Goal: Task Accomplishment & Management: Complete application form

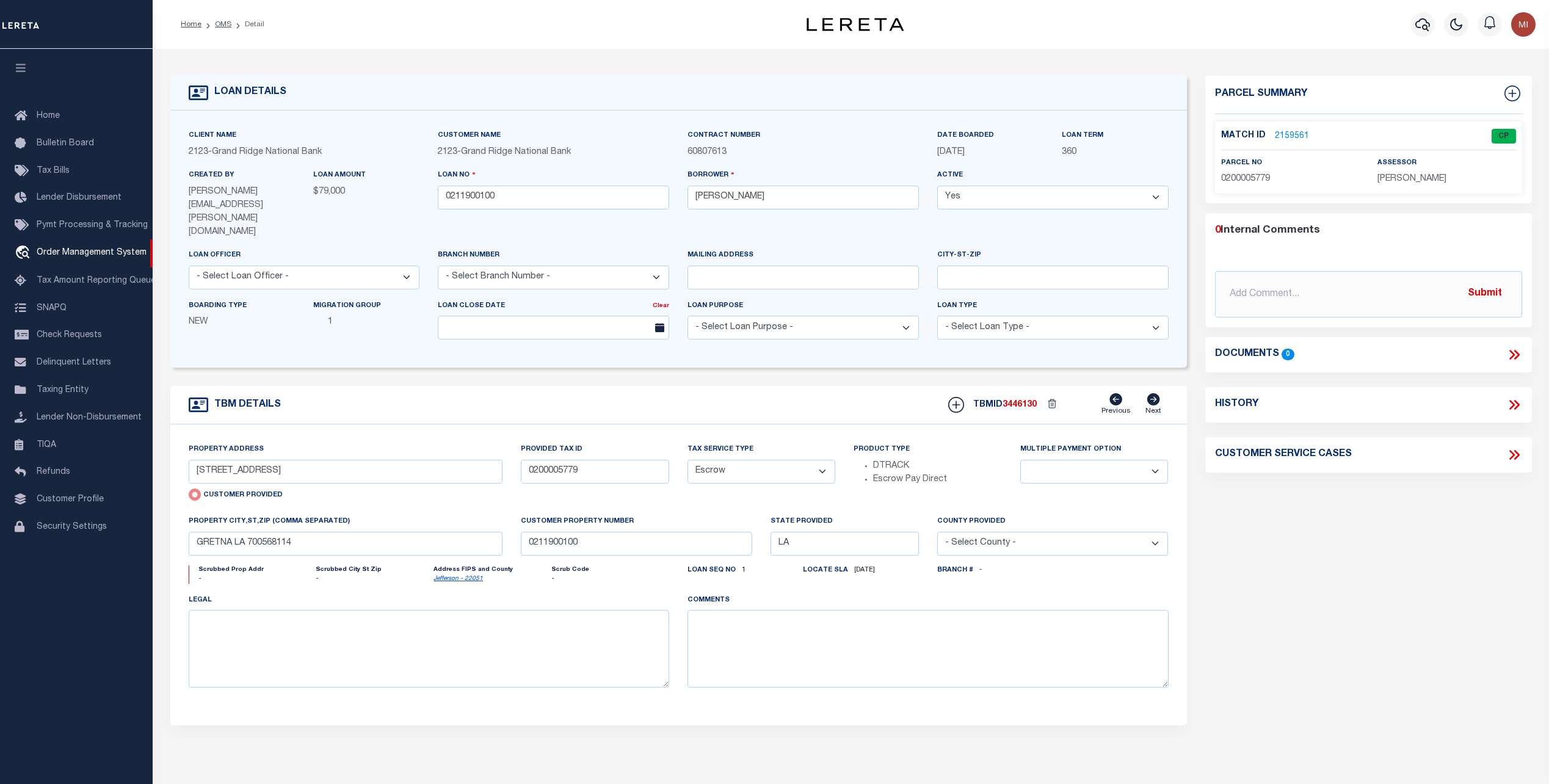
select select "Escrow"
click at [1298, 134] on link "2159561" at bounding box center [1292, 137] width 34 height 13
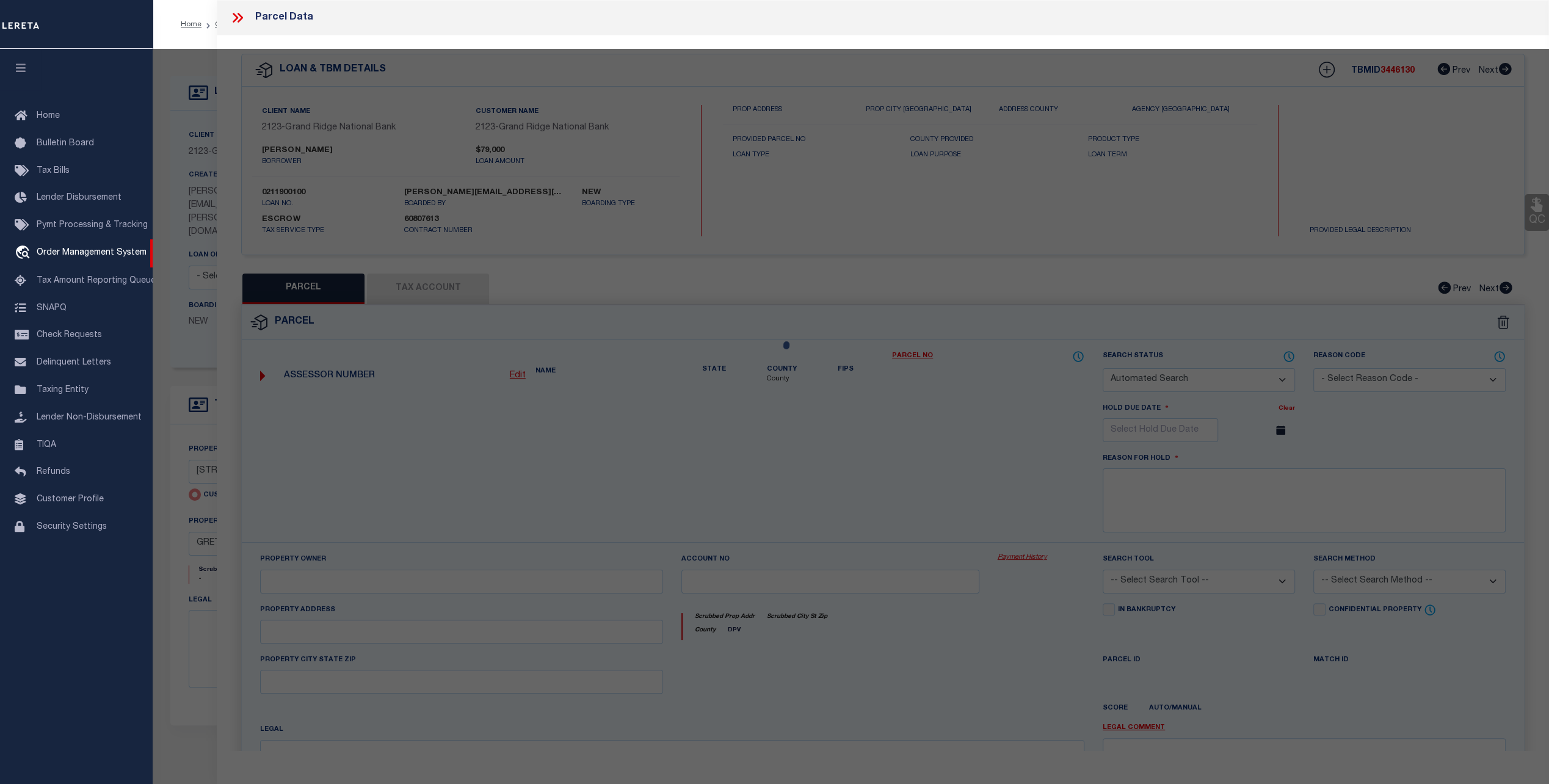
checkbox input "false"
select select "CP"
type input "[STREET_ADDRESS]"
checkbox input "false"
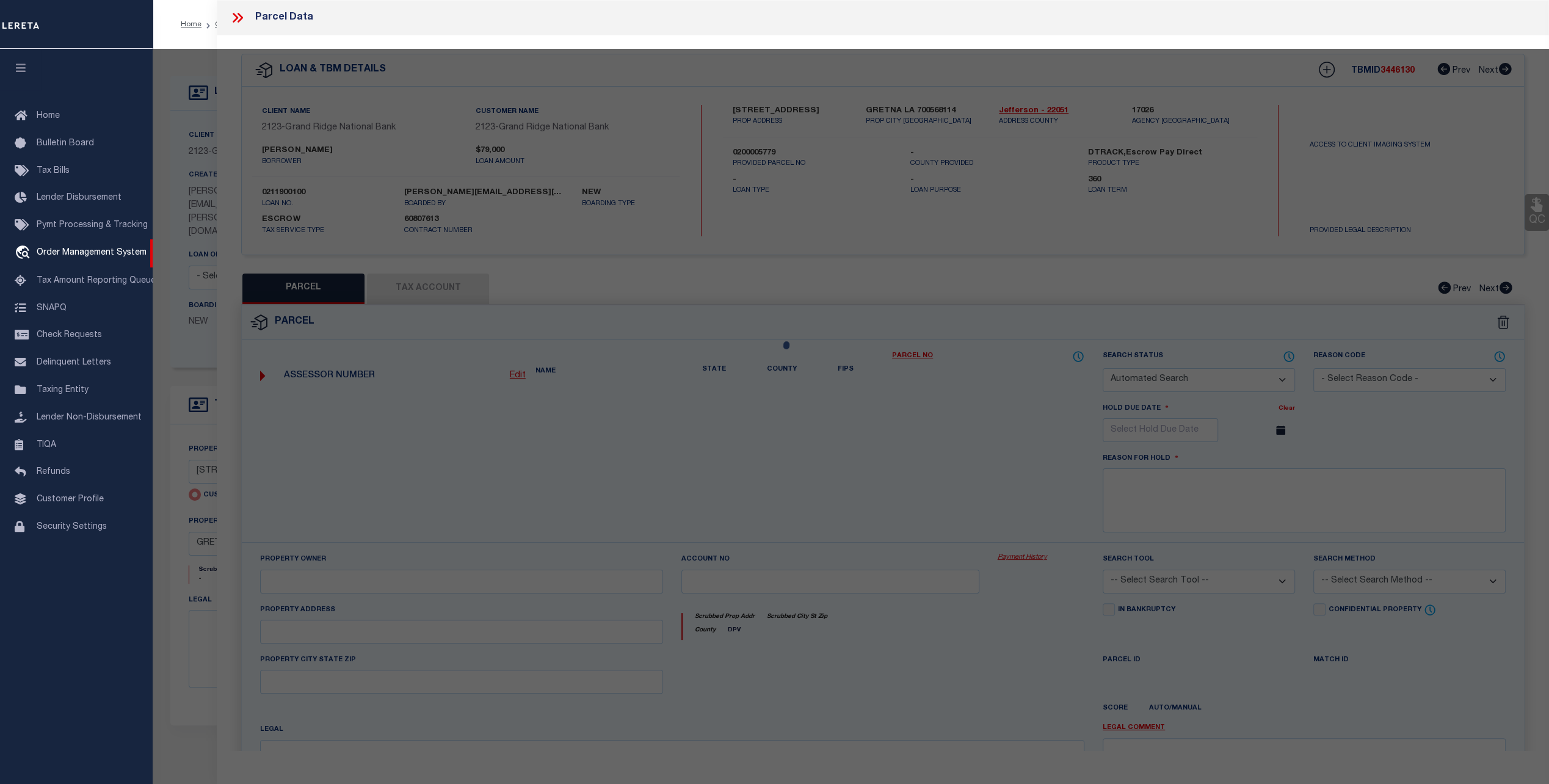
type input "GRETNA LA 700568114"
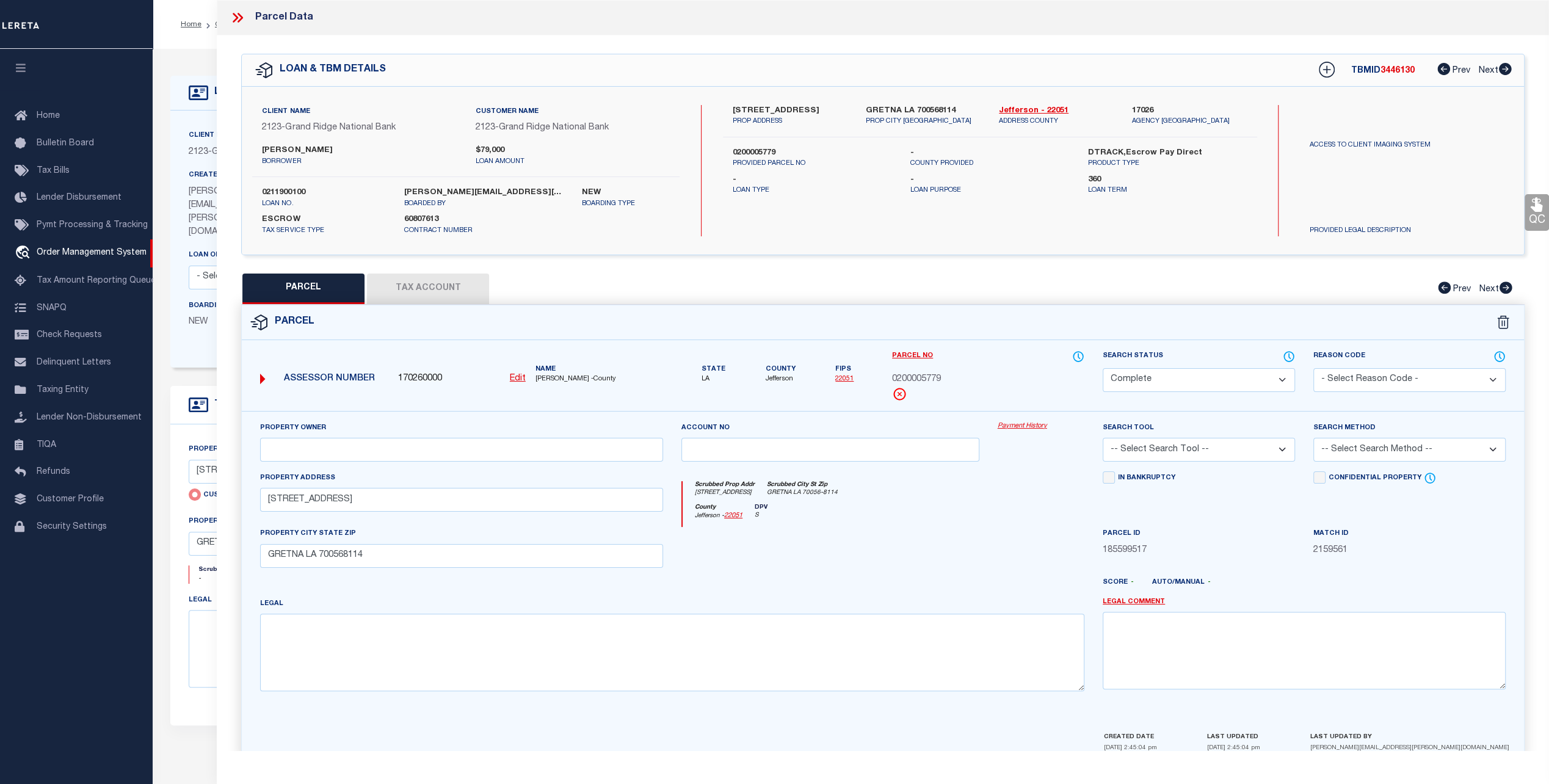
click at [1013, 422] on link "Payment History" at bounding box center [1041, 426] width 87 height 11
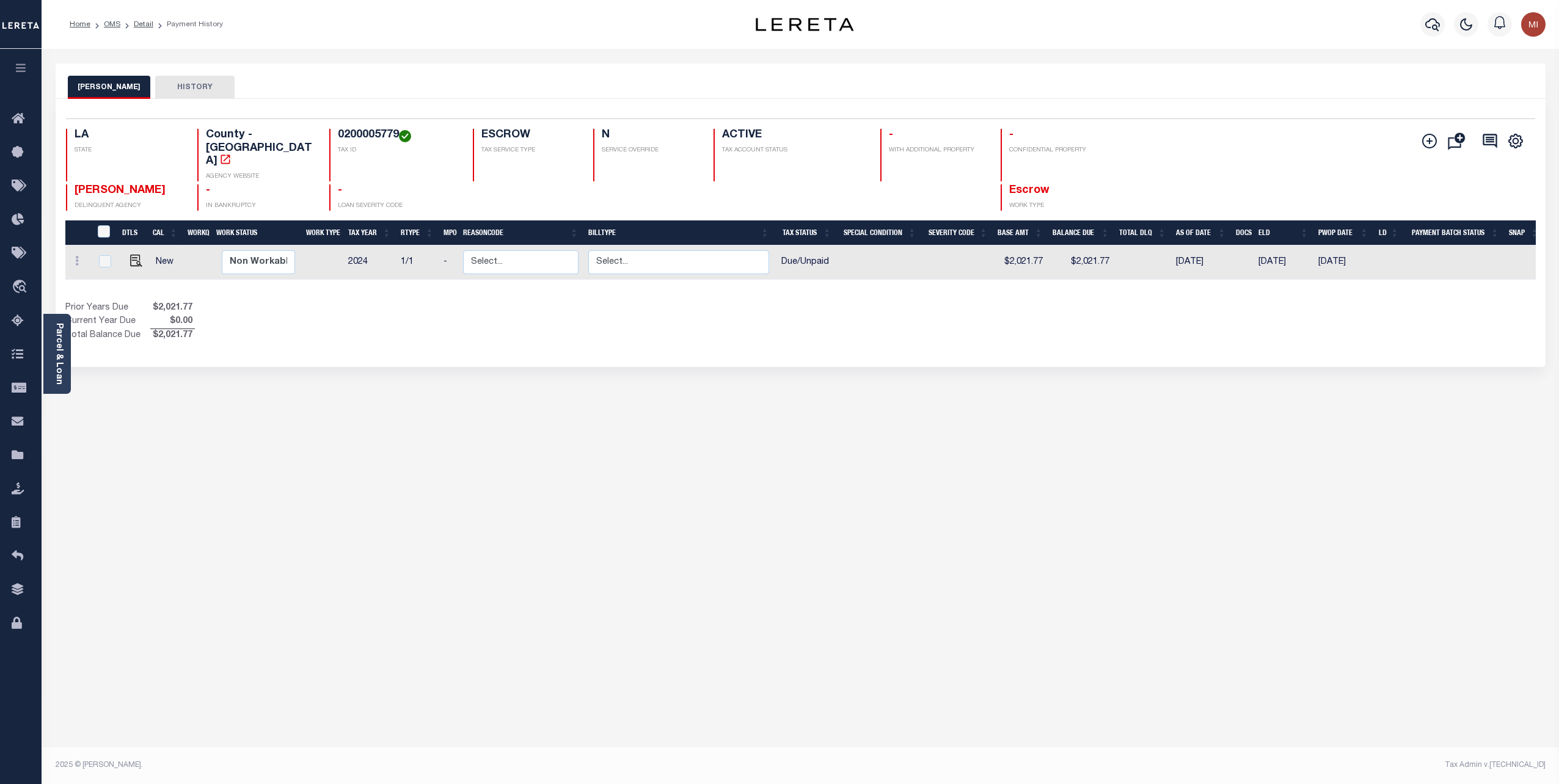
click at [896, 509] on div "[PERSON_NAME] HISTORY Selected 1 Result" at bounding box center [801, 408] width 1508 height 689
click at [112, 24] on link "OMS" at bounding box center [112, 24] width 16 height 7
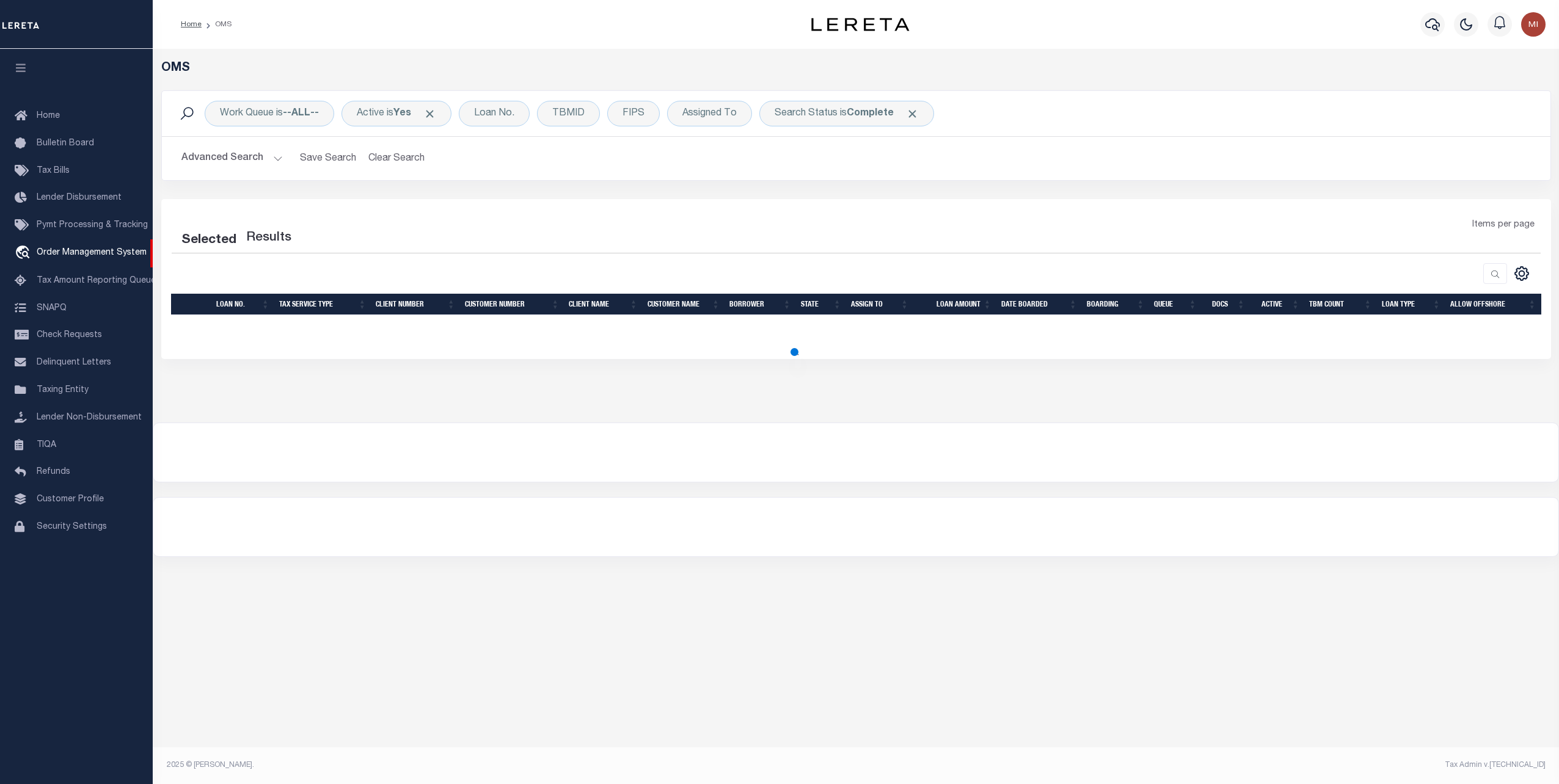
select select "200"
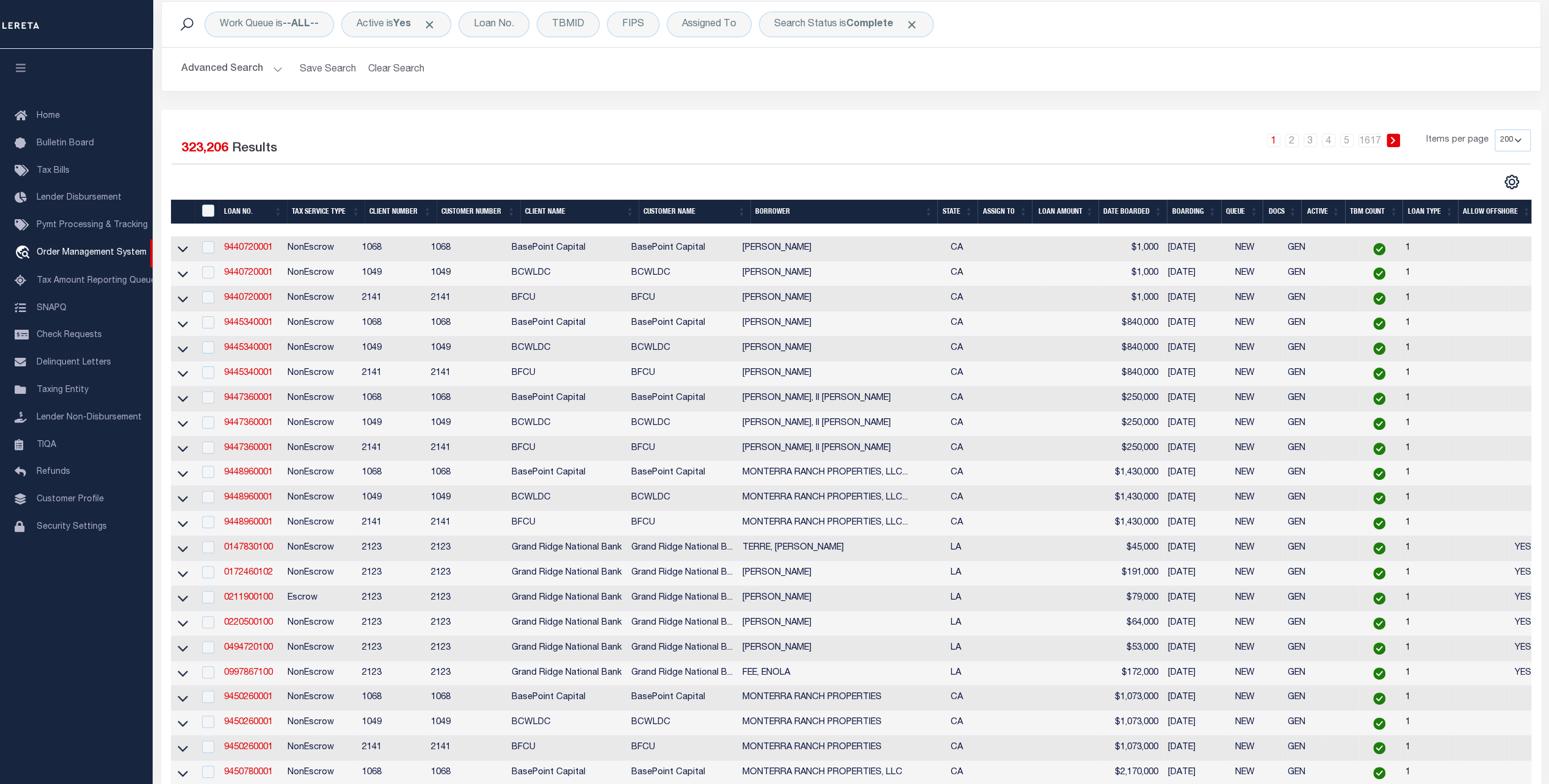
scroll to position [122, 0]
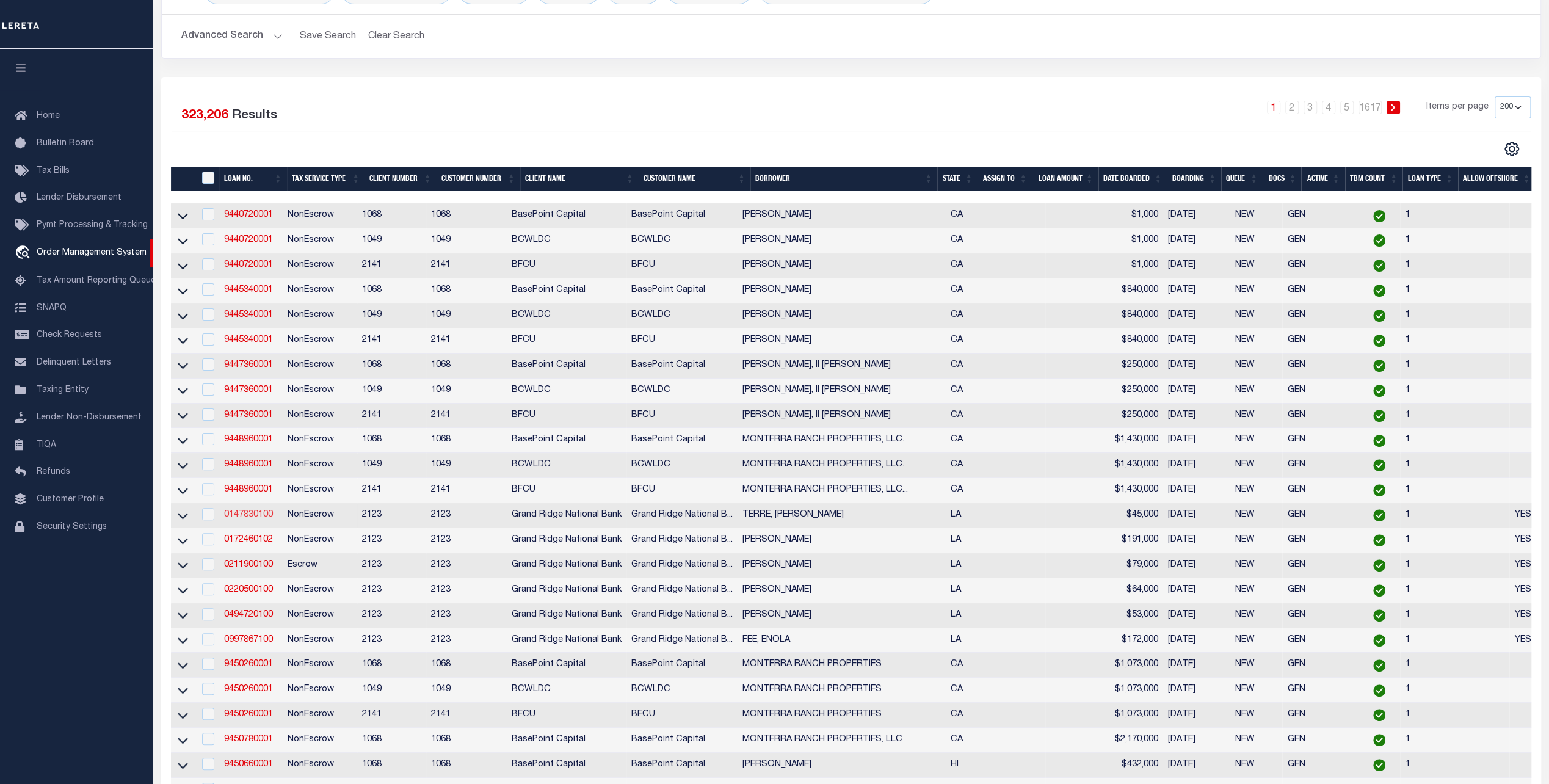
click at [260, 517] on link "0147830100" at bounding box center [248, 514] width 49 height 8
type input "0147830100"
type input "TERRE, JOHN"
select select
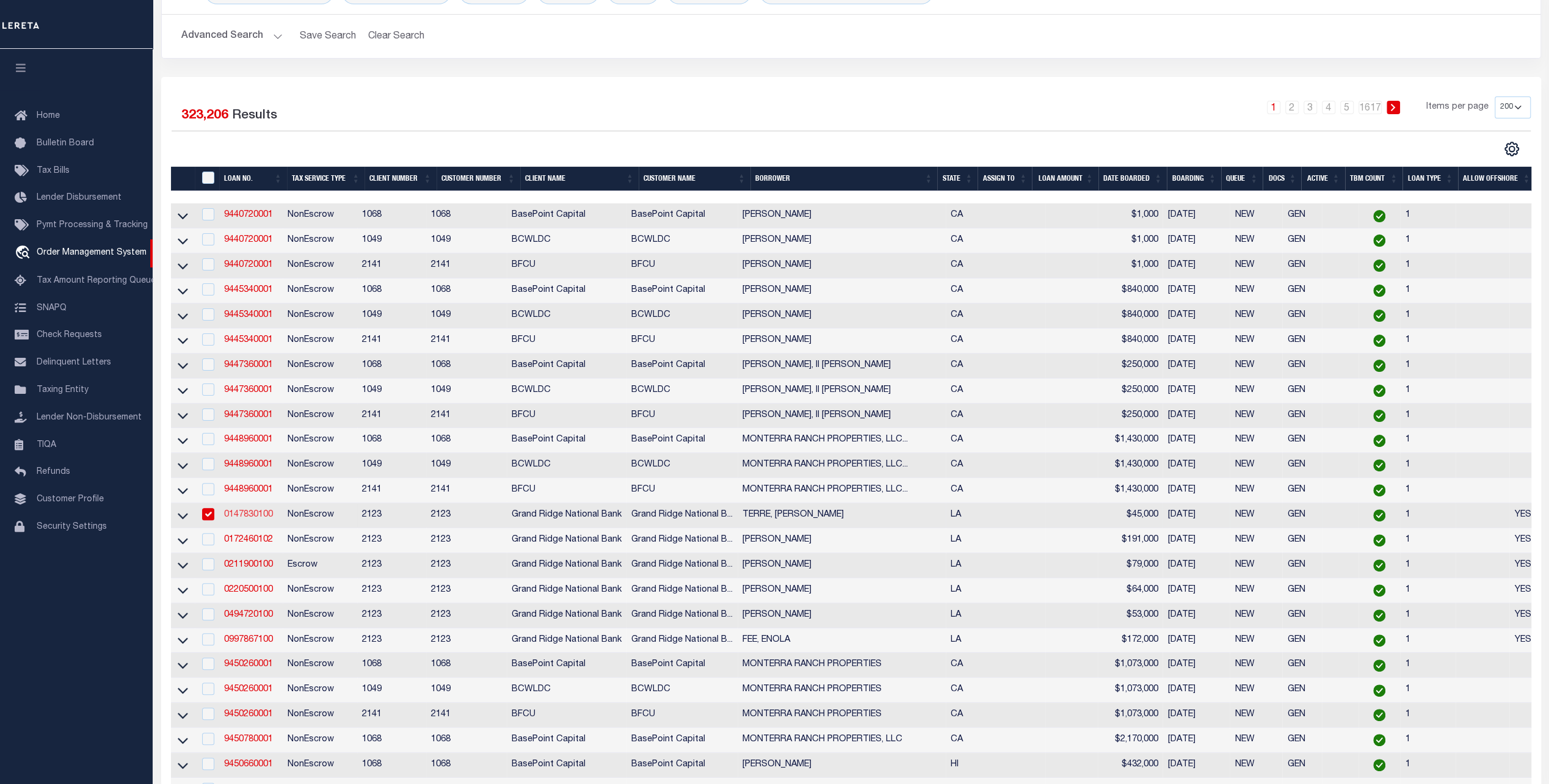
select select
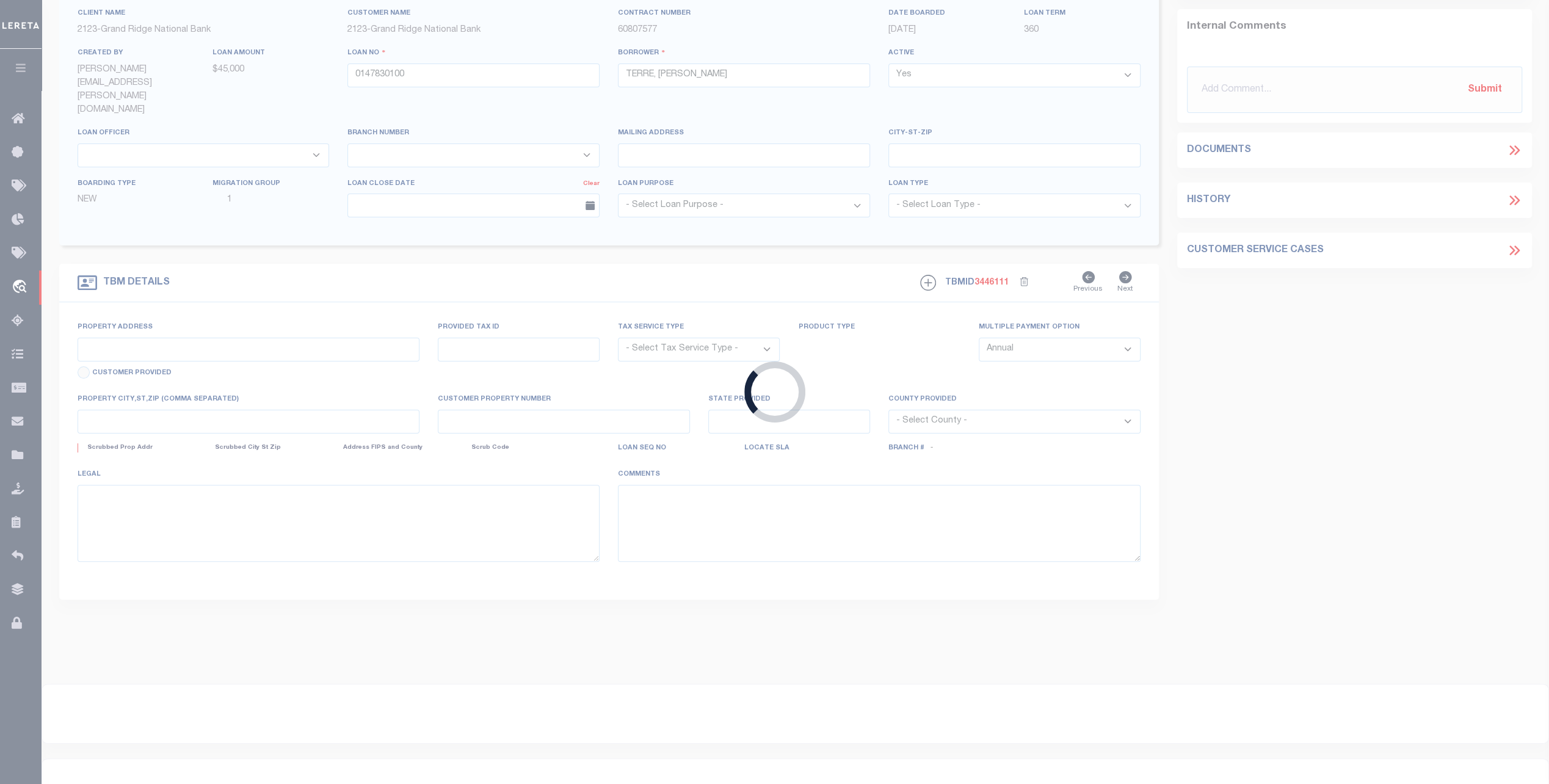
type input "934 PHOSPHOR AVE"
radio input "true"
type input "0820035057"
select select "NonEscrow"
select select
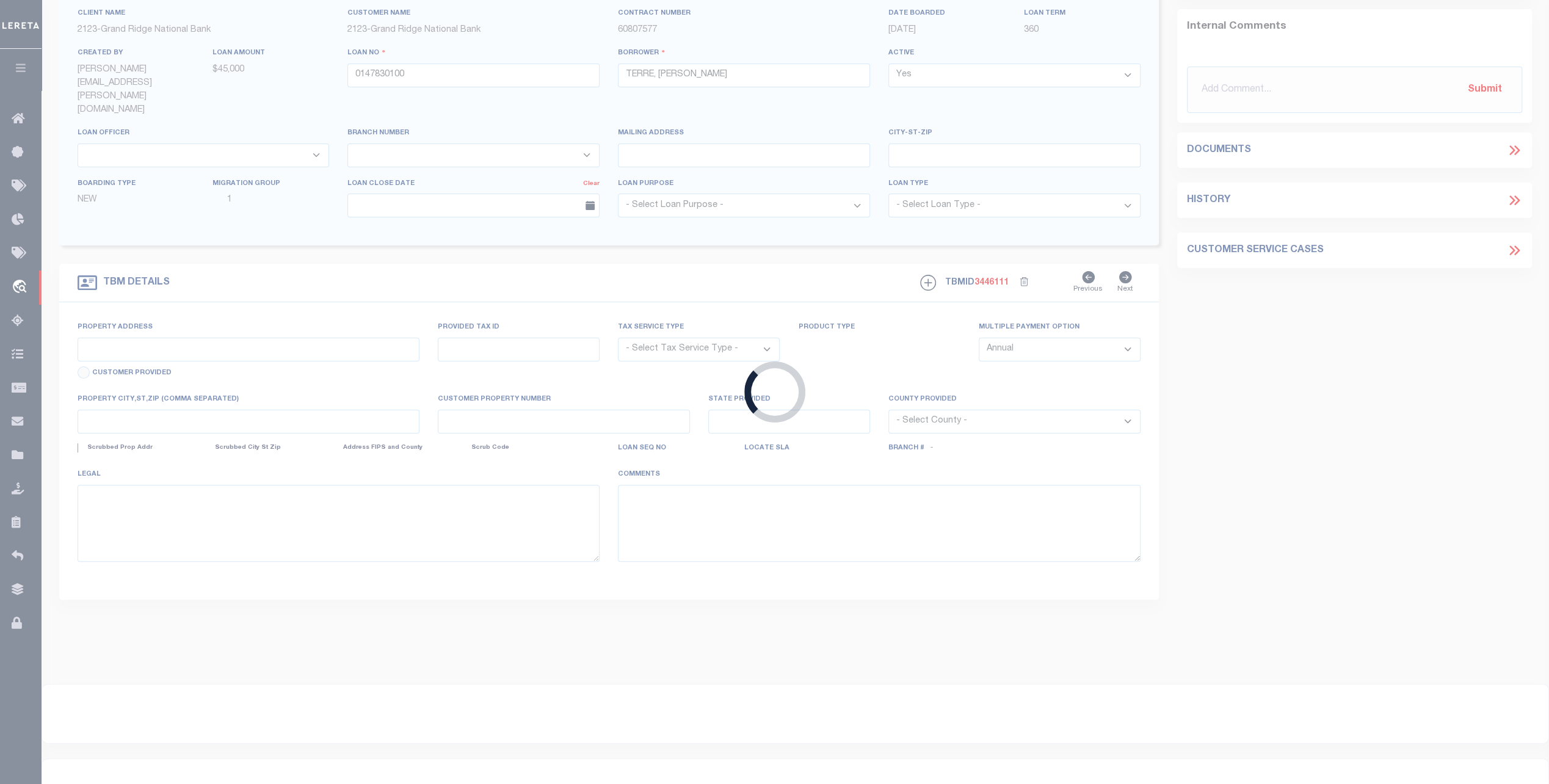
type input "METAIRIE LA 700052020"
type input "0147830100"
type input "LA"
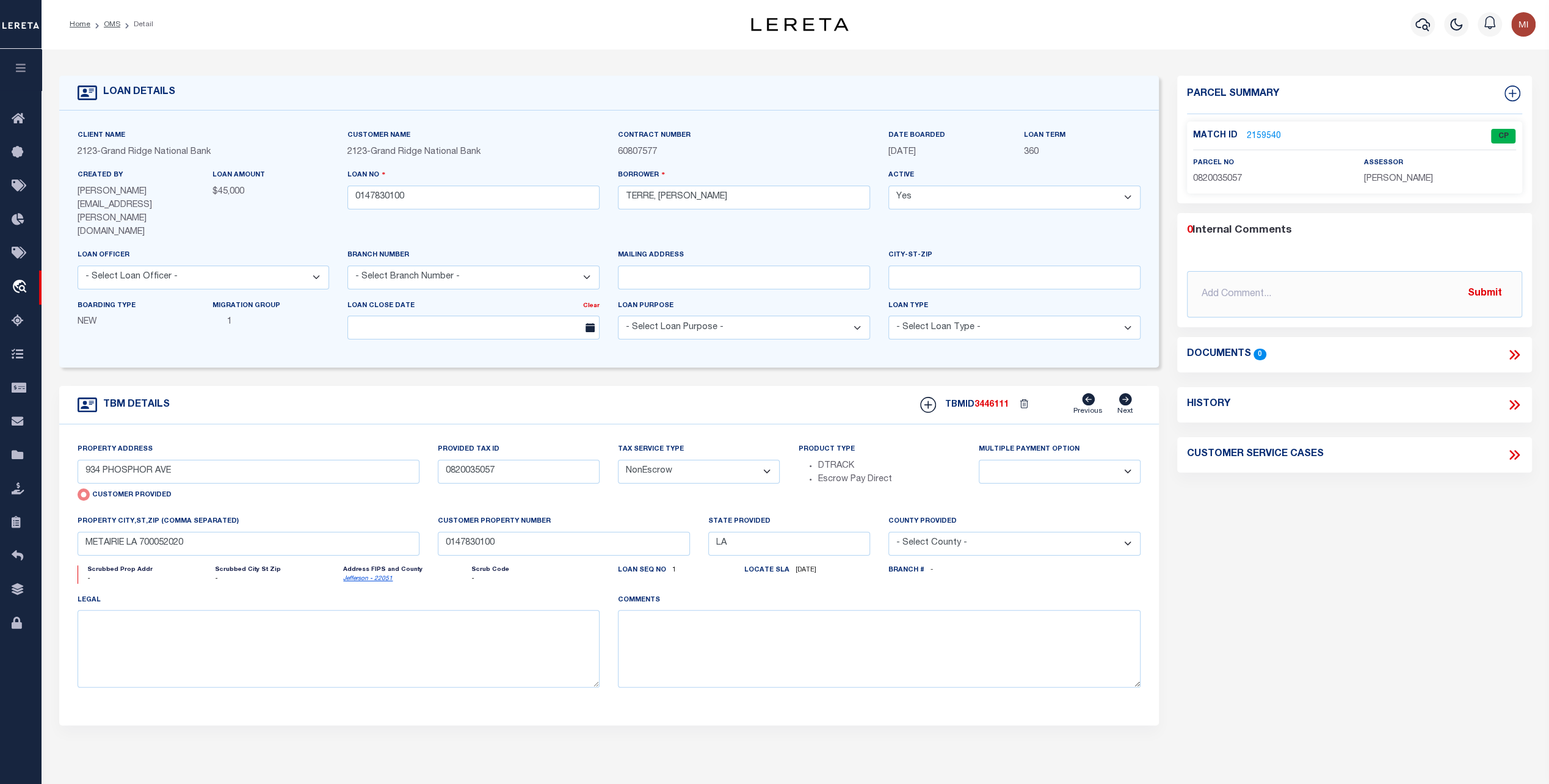
click at [1266, 132] on link "2159540" at bounding box center [1264, 137] width 34 height 13
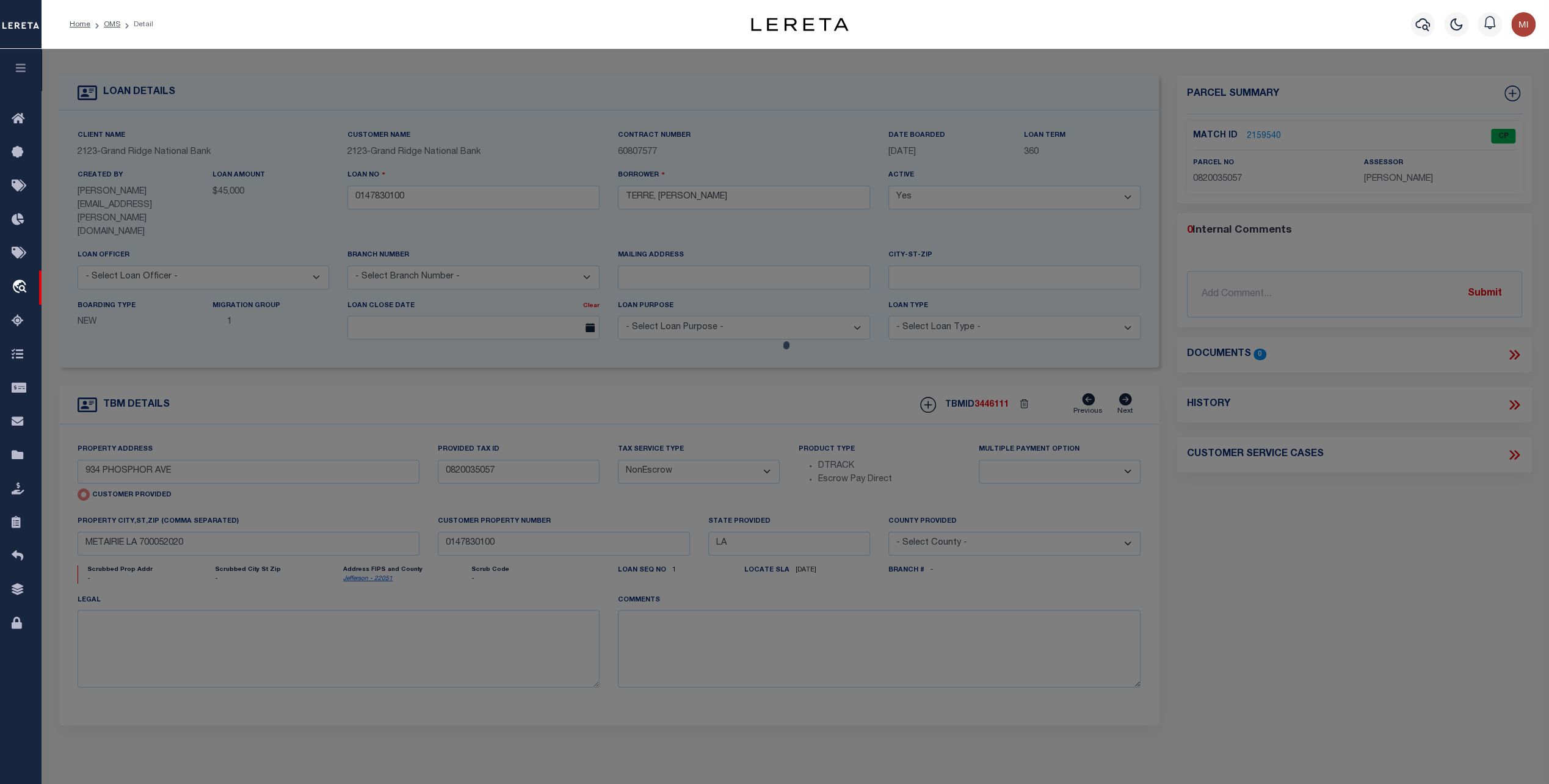
checkbox input "false"
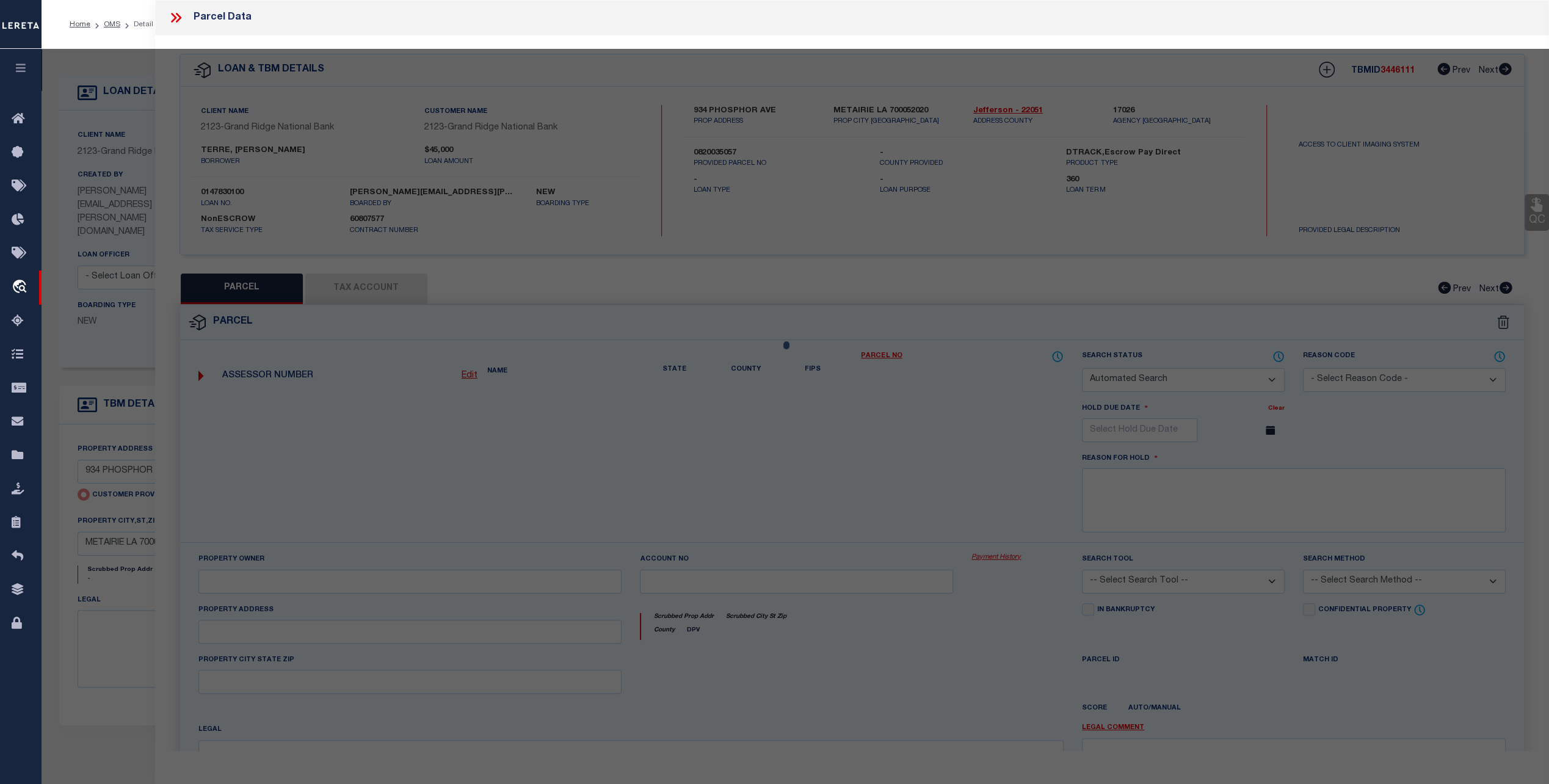
select select "CP"
type input "934 PHOSPHOR AVE"
checkbox input "false"
type input "METAIRIE LA 700052020"
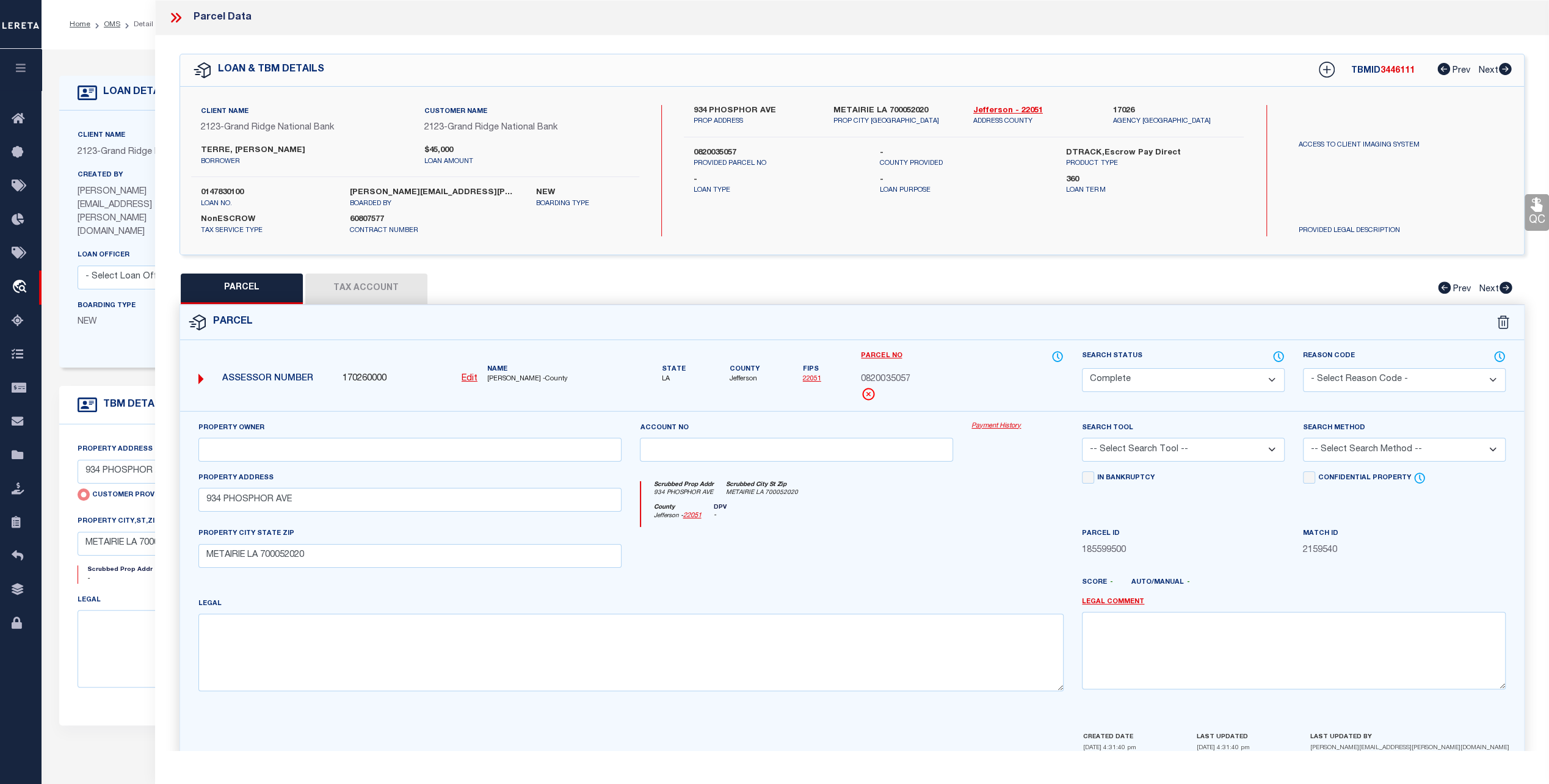
click at [987, 426] on link "Payment History" at bounding box center [1018, 426] width 92 height 11
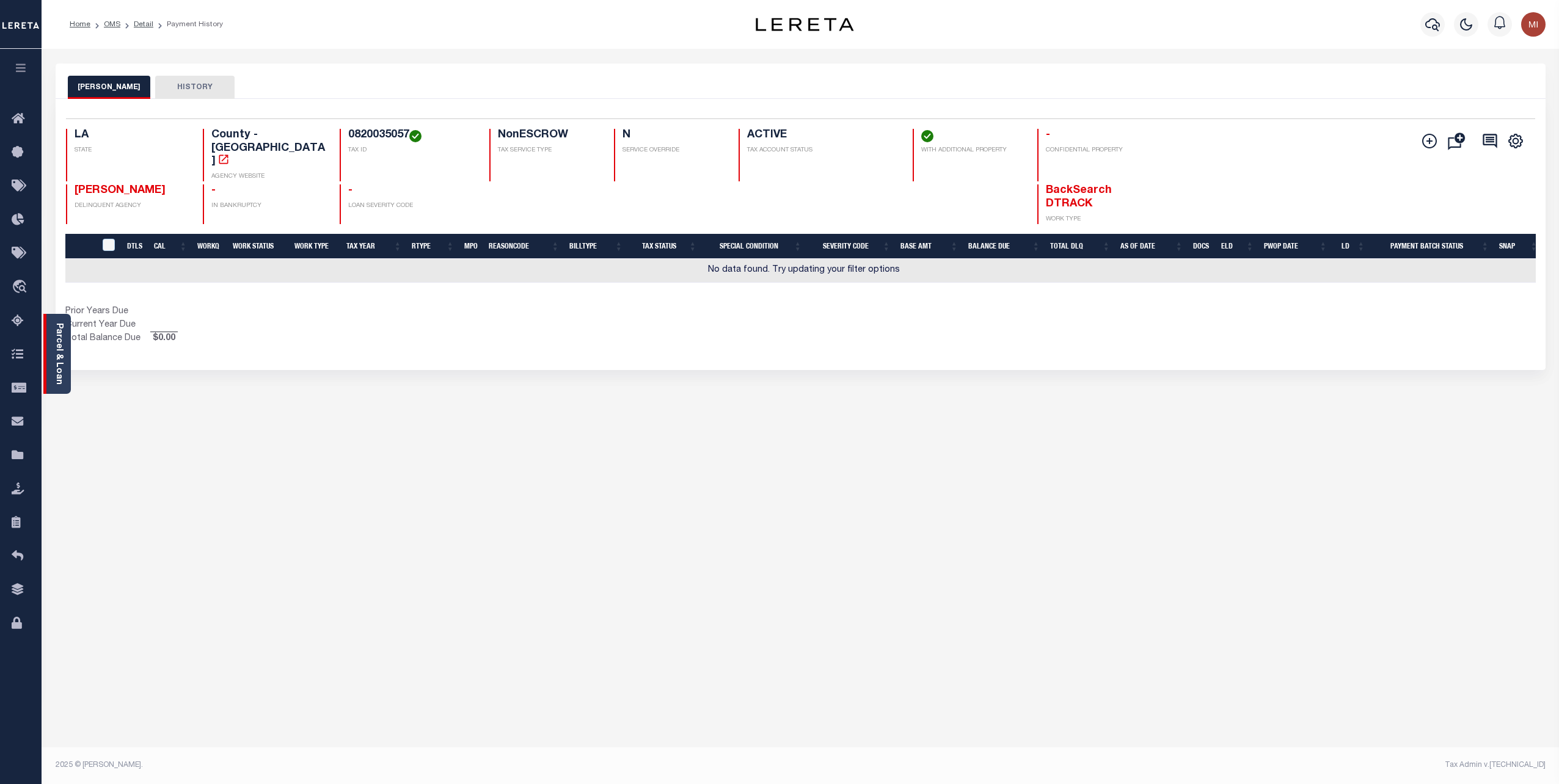
click at [56, 350] on link "Parcel & Loan" at bounding box center [59, 353] width 8 height 62
